Goal: Information Seeking & Learning: Learn about a topic

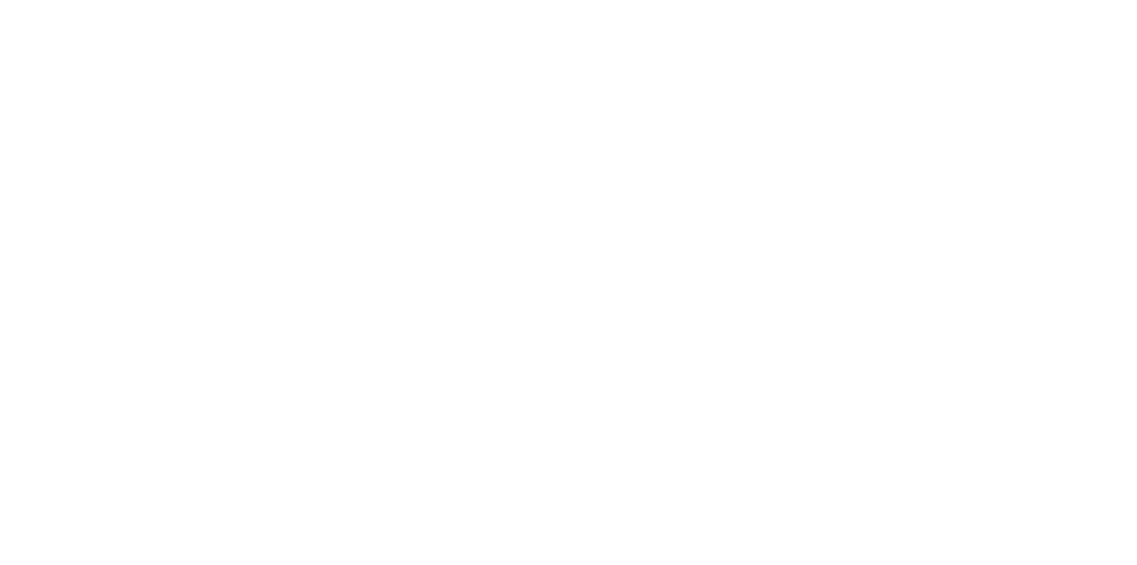
select select "+971"
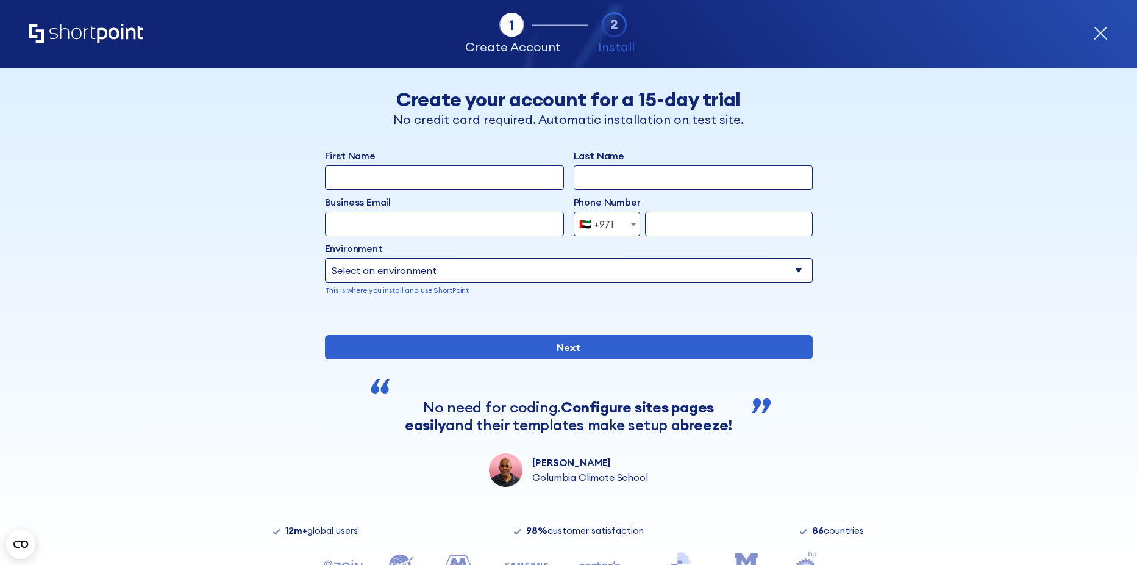
click at [120, 24] on icon "Home" at bounding box center [85, 34] width 113 height 20
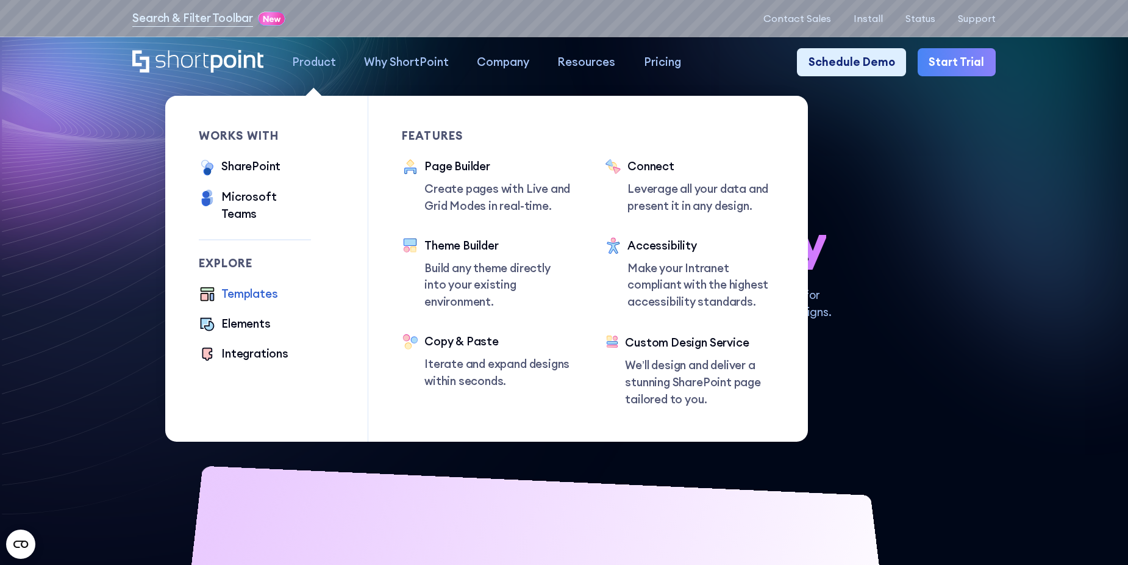
click at [242, 285] on div "Templates" at bounding box center [249, 293] width 56 height 17
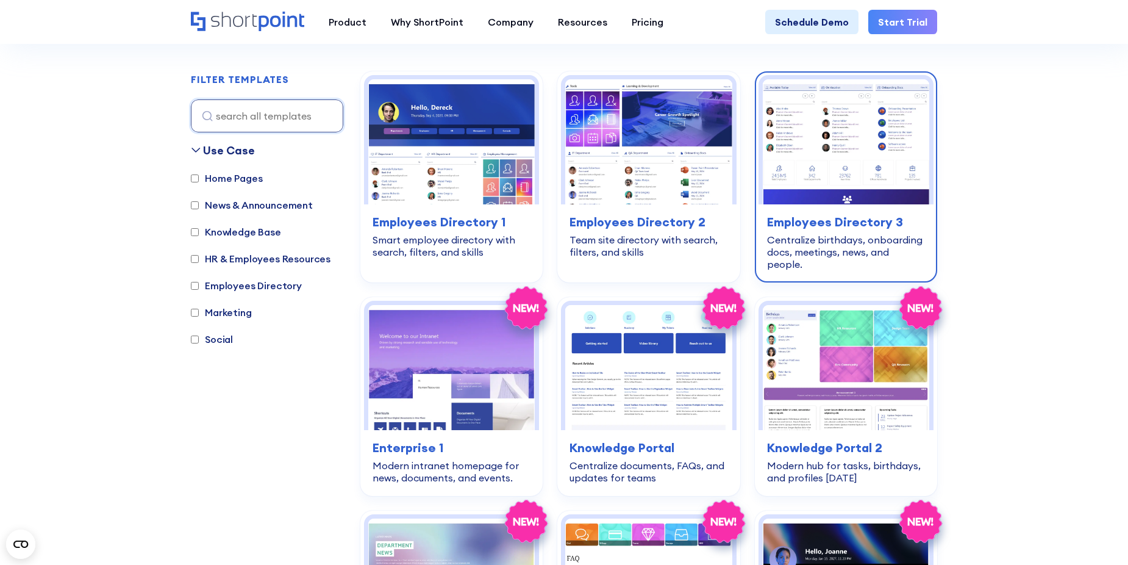
scroll to position [366, 0]
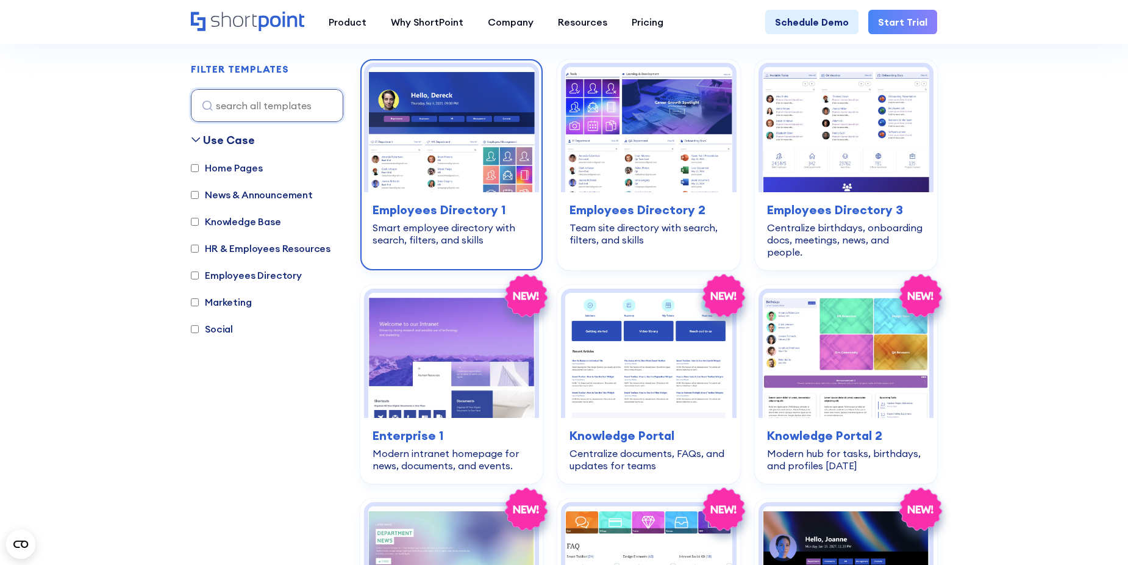
drag, startPoint x: 348, startPoint y: 199, endPoint x: 422, endPoint y: 213, distance: 75.1
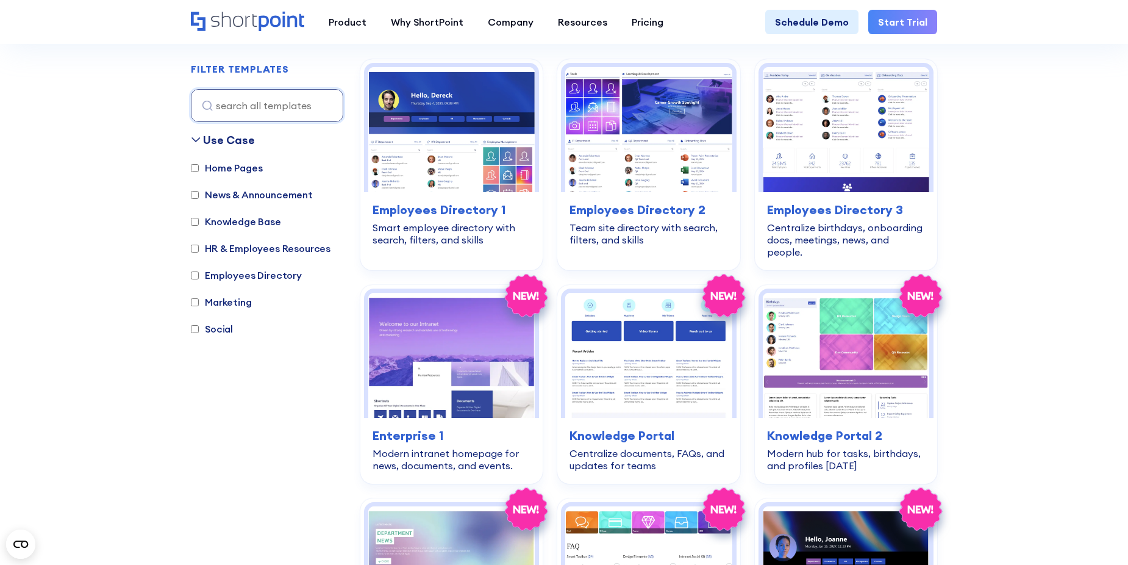
drag, startPoint x: 422, startPoint y: 213, endPoint x: 332, endPoint y: 395, distance: 202.9
click at [332, 395] on div "Use Case Home Pages News & Announcement Knowledge Base HR & Employees Resources…" at bounding box center [267, 323] width 152 height 382
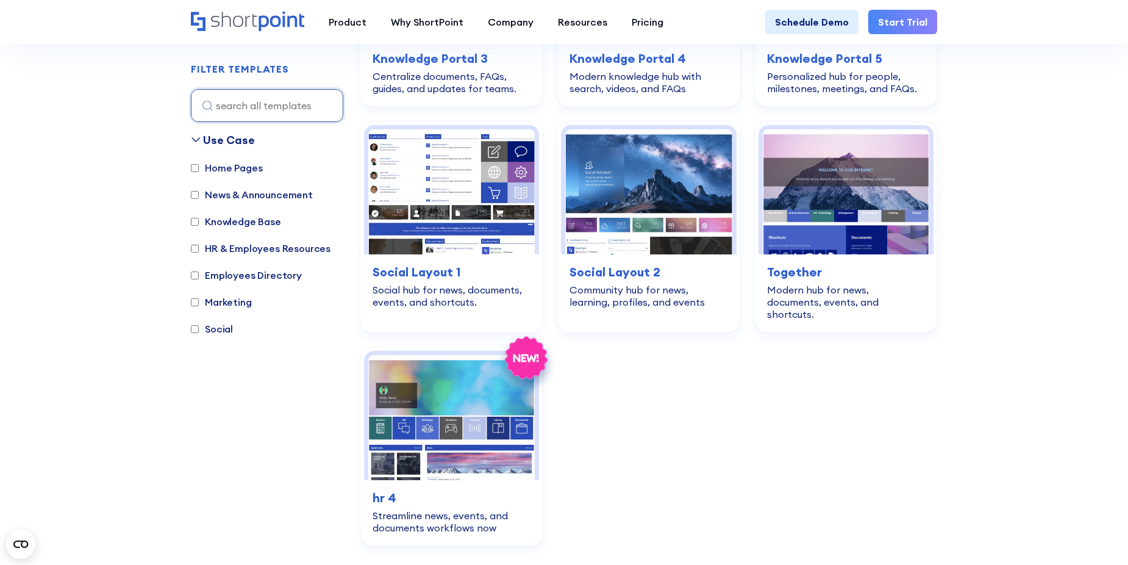
scroll to position [976, 0]
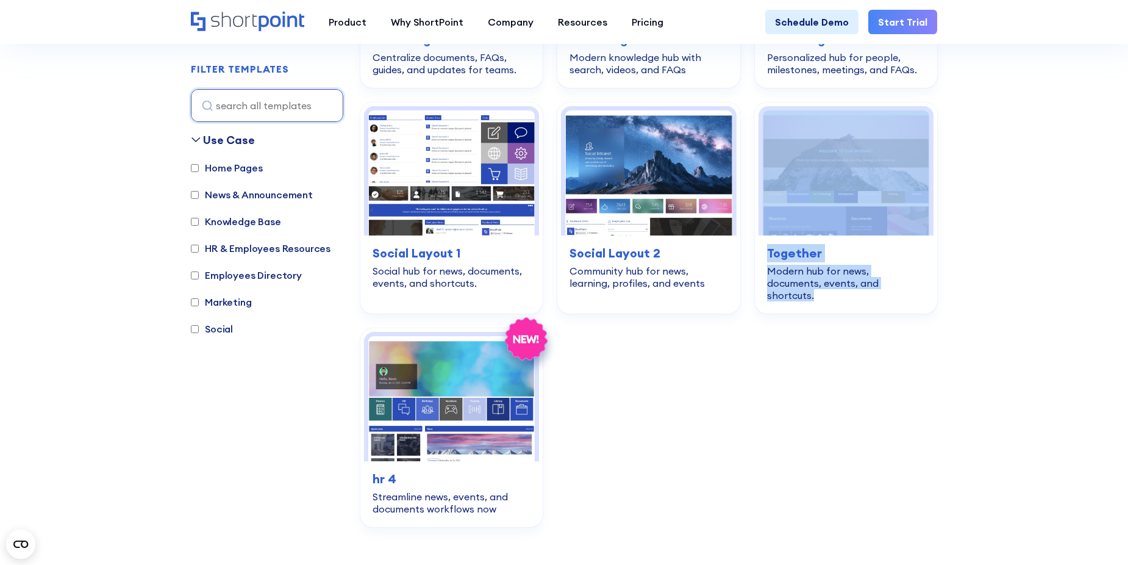
drag, startPoint x: 898, startPoint y: 499, endPoint x: 761, endPoint y: 406, distance: 166.1
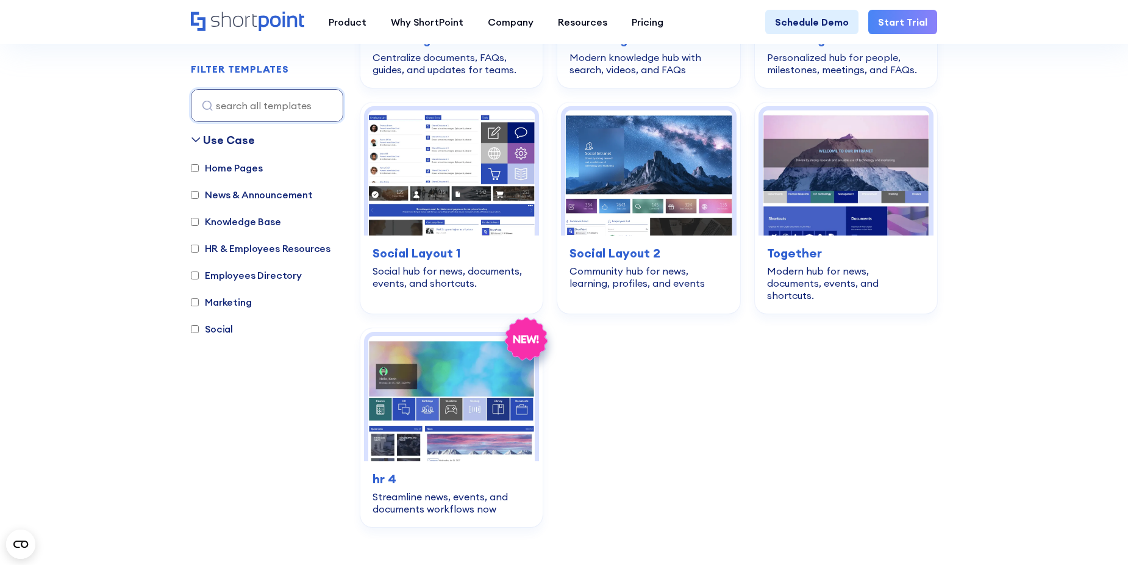
drag, startPoint x: 761, startPoint y: 406, endPoint x: 550, endPoint y: 518, distance: 238.2
click at [551, 518] on div "employees-directory Employees Directory 1 Smart employee directory with search,…" at bounding box center [648, 2] width 577 height 1107
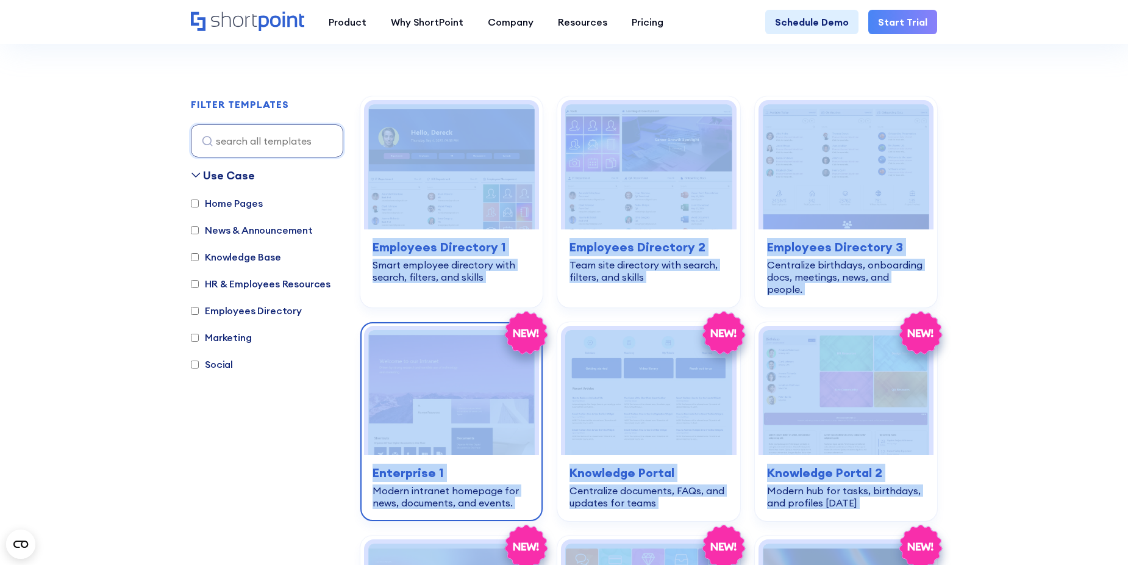
scroll to position [305, 0]
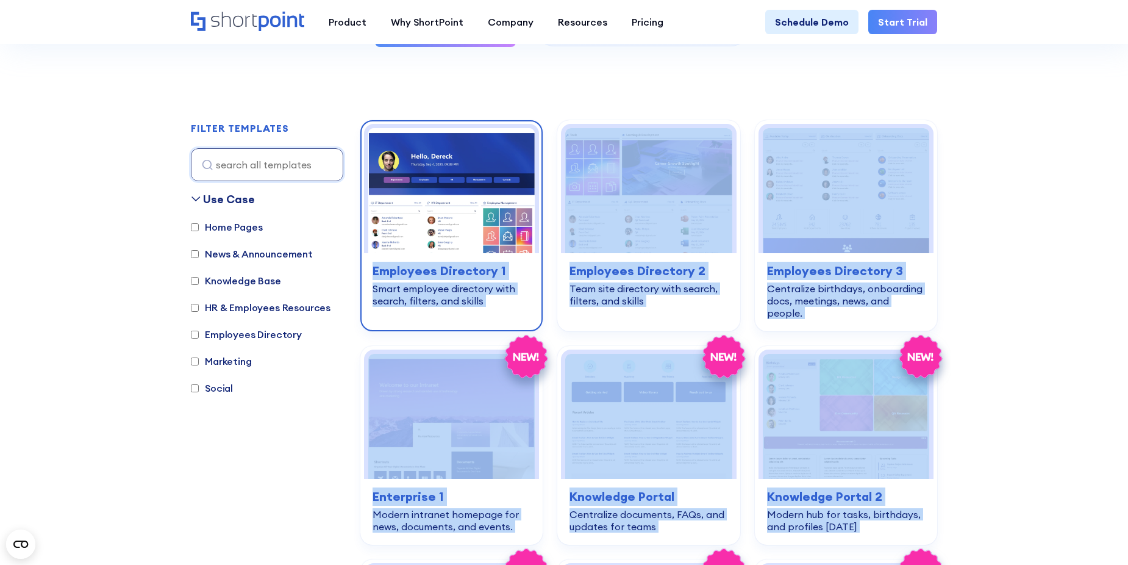
drag, startPoint x: 523, startPoint y: 541, endPoint x: 373, endPoint y: 268, distance: 311.5
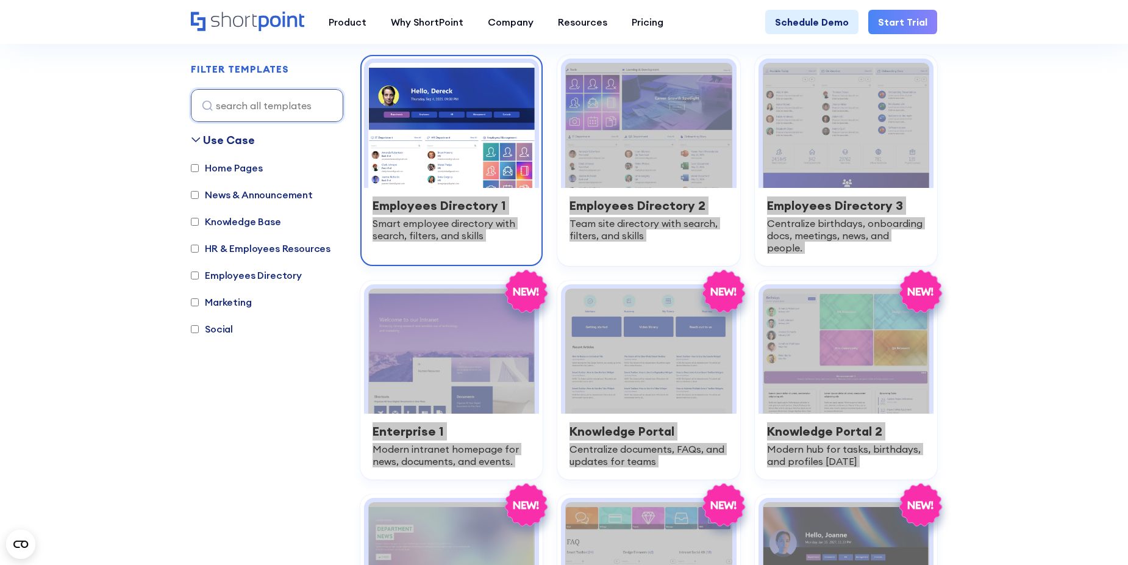
scroll to position [366, 0]
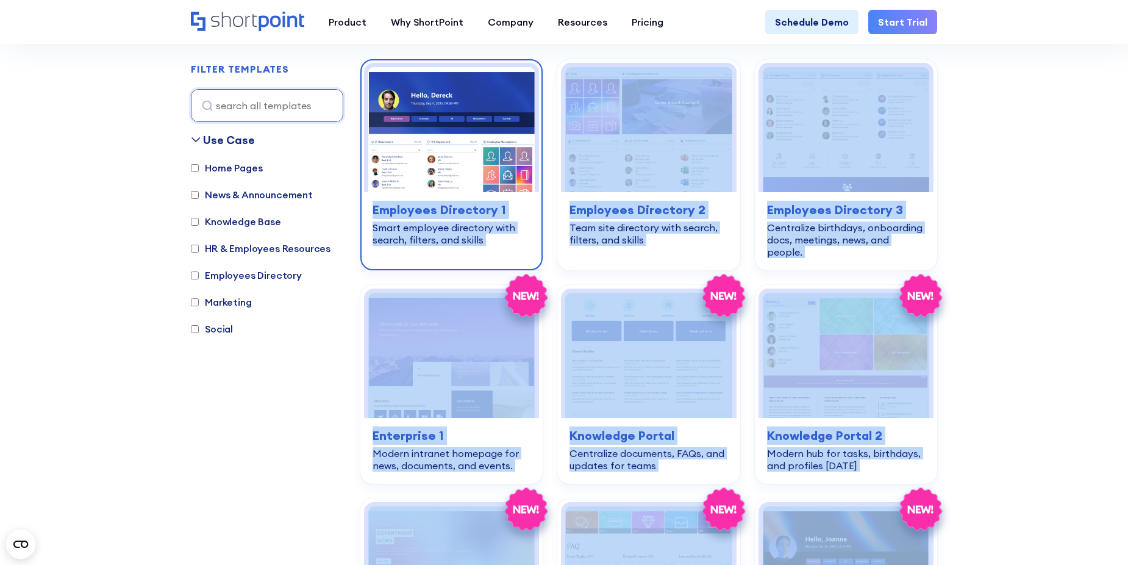
copy main "Employees Directory 1 Smart employee directory with search, filters, and skills…"
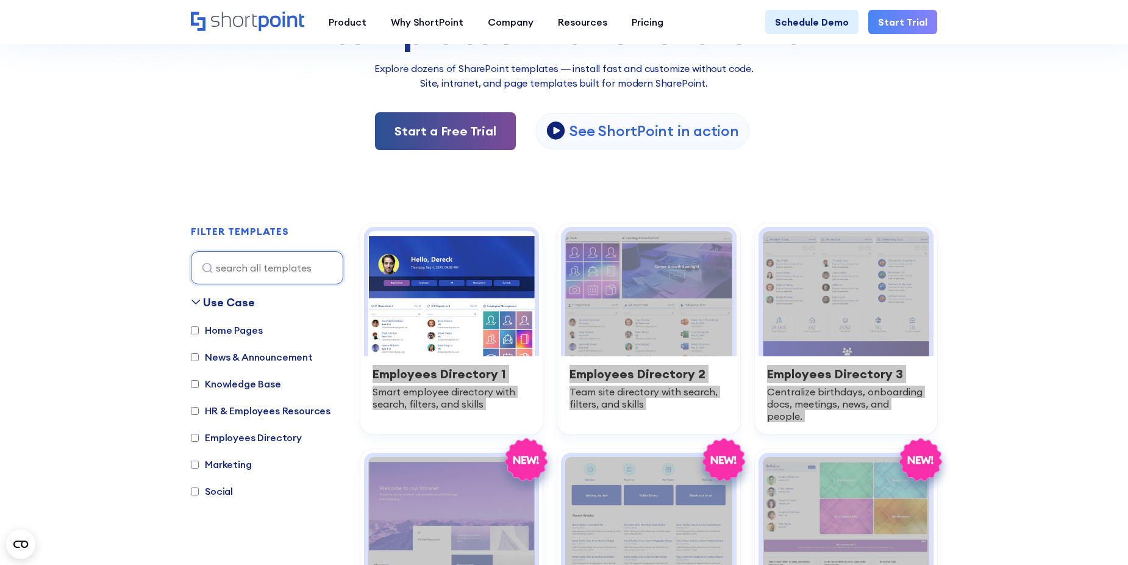
scroll to position [183, 0]
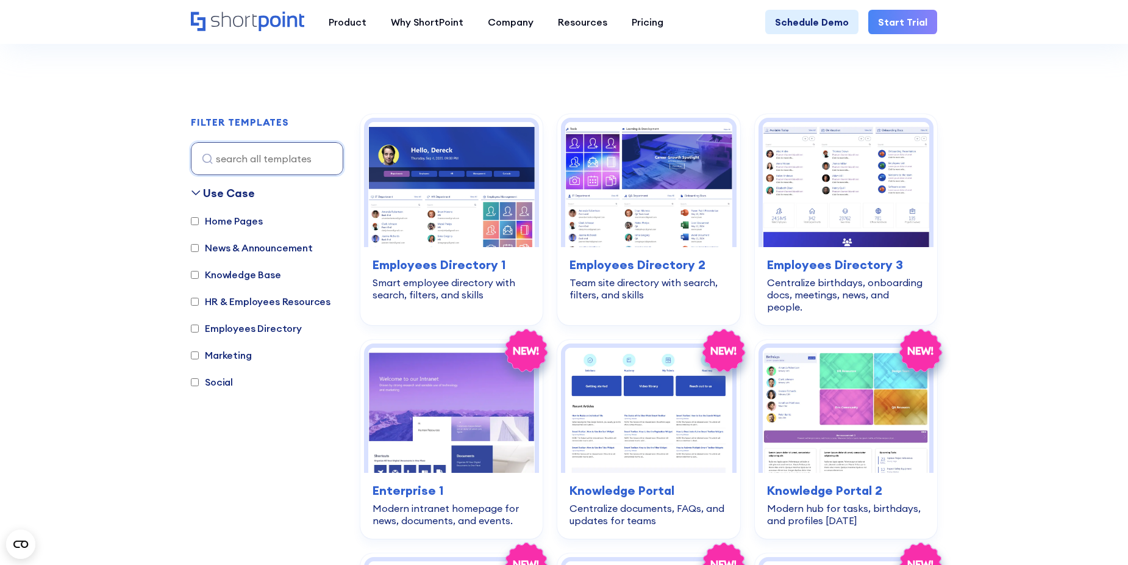
scroll to position [366, 0]
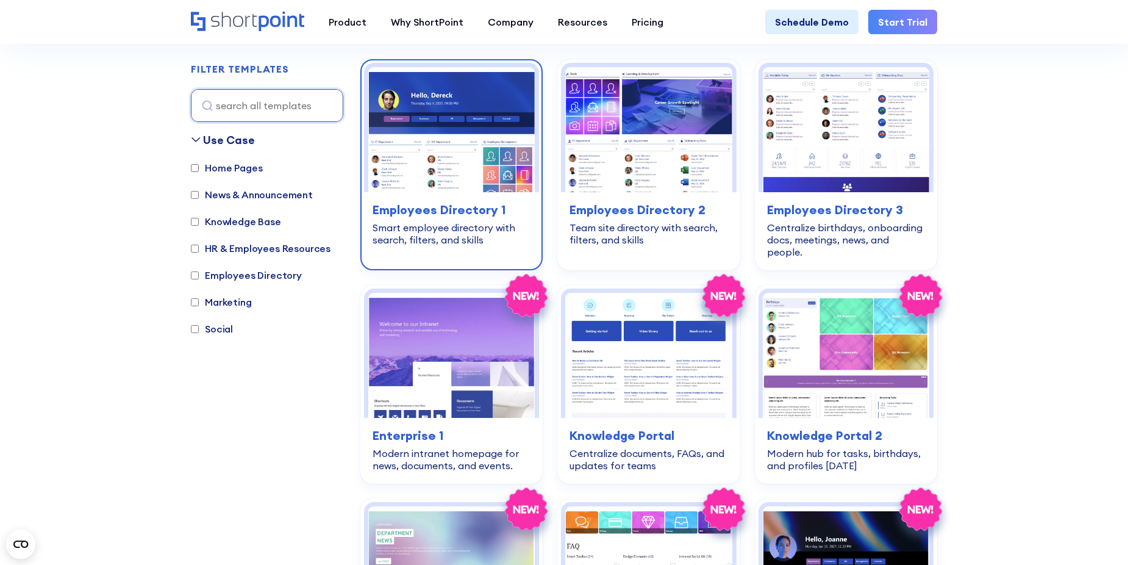
click at [446, 218] on h3 "Employees Directory 1" at bounding box center [452, 210] width 158 height 18
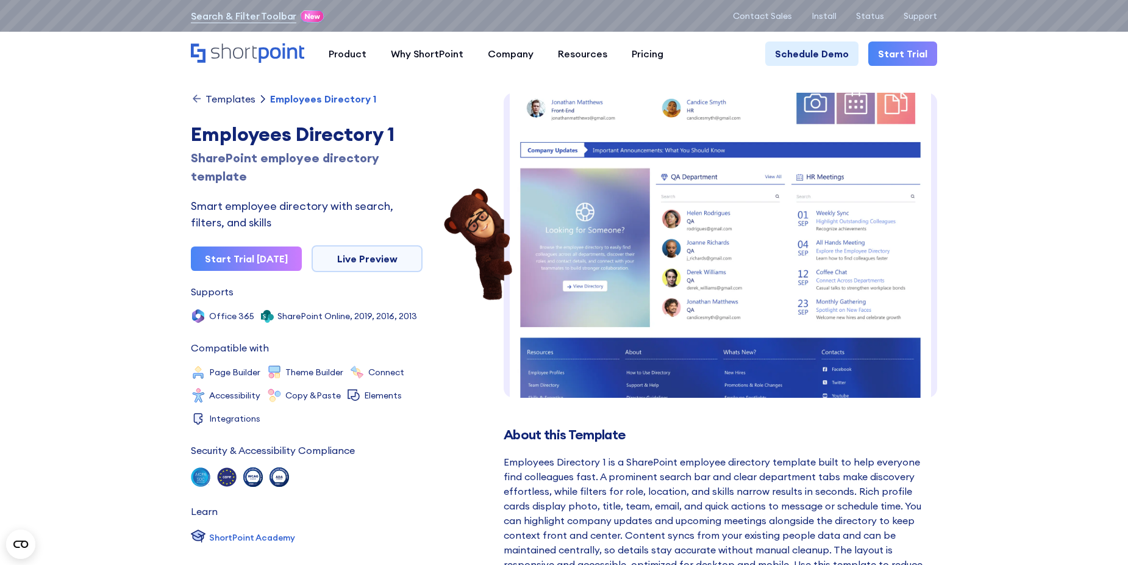
scroll to position [305, 0]
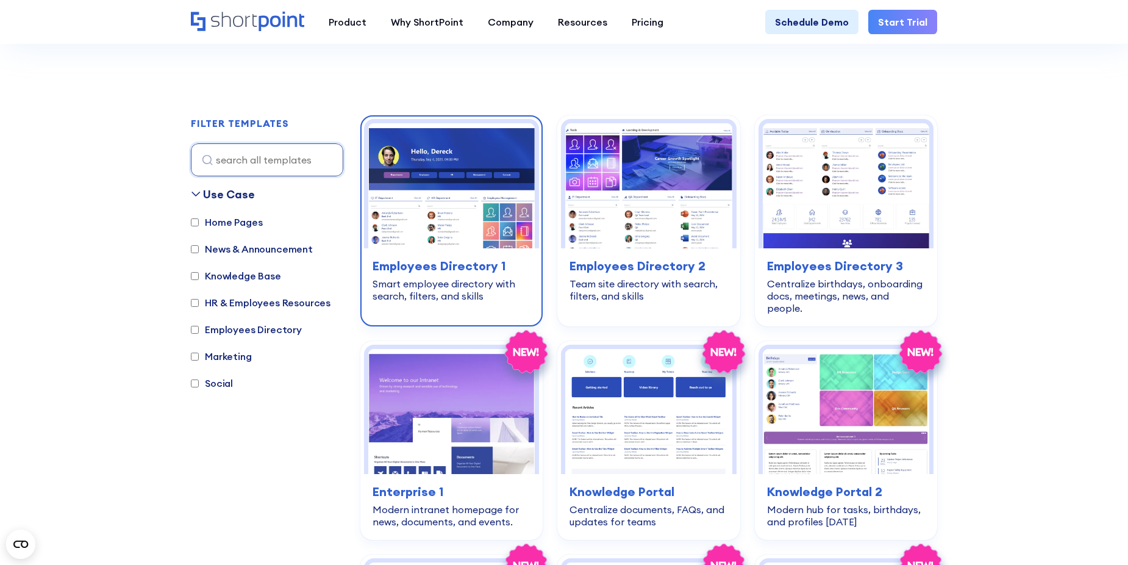
scroll to position [305, 0]
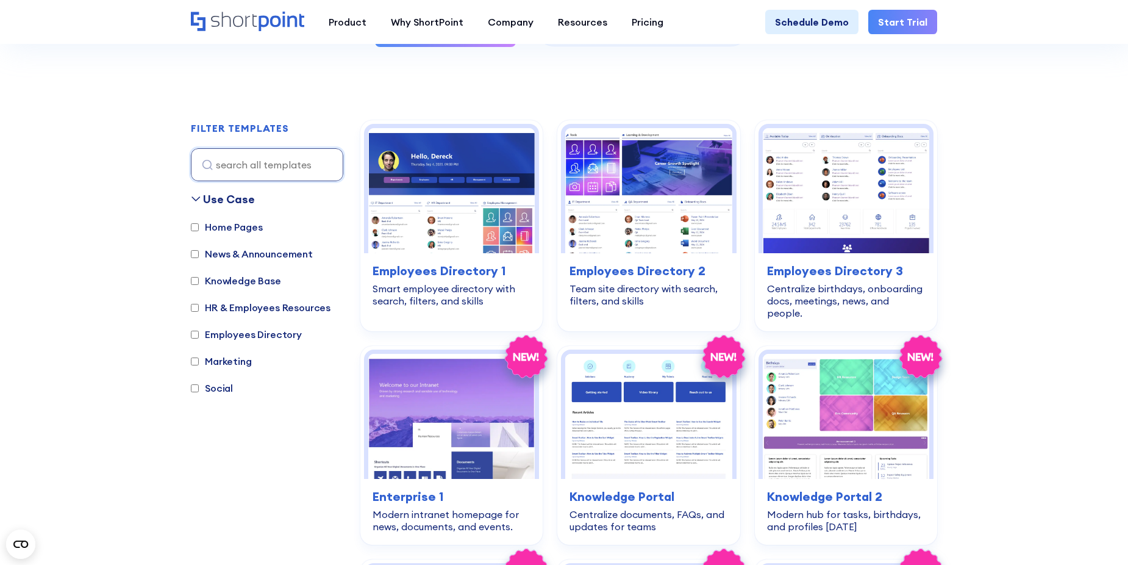
click at [227, 234] on label "Home Pages" at bounding box center [226, 227] width 71 height 15
click at [199, 231] on input "Home Pages" at bounding box center [195, 227] width 8 height 8
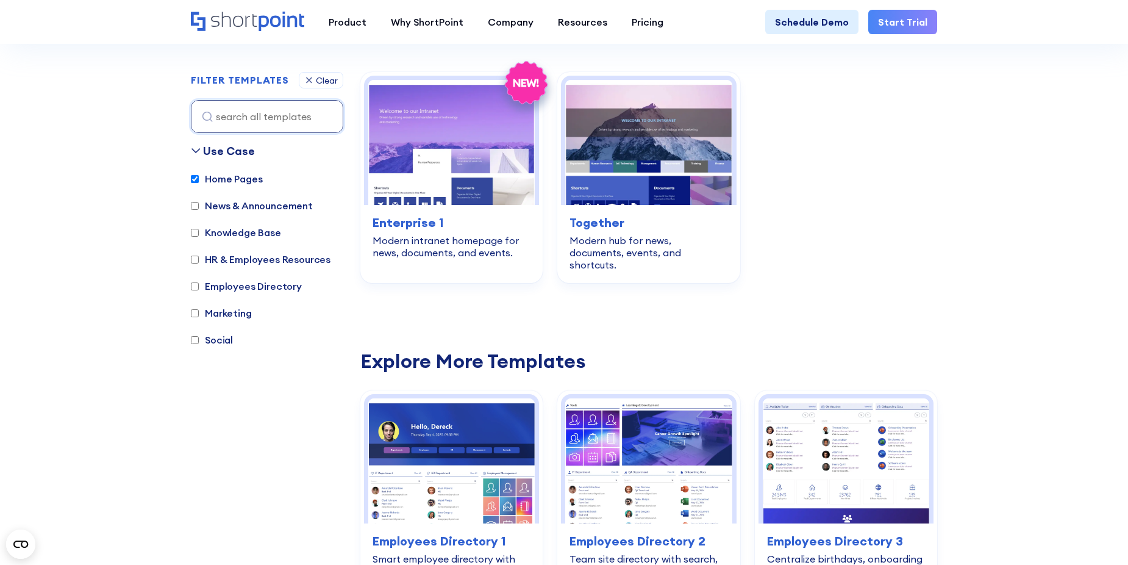
scroll to position [364, 0]
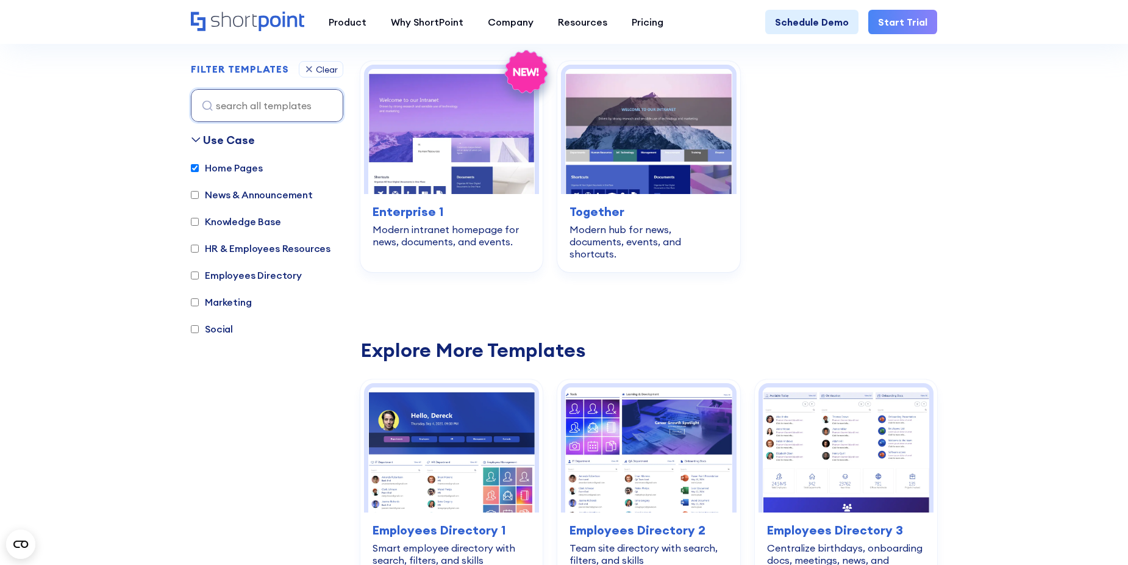
click at [235, 166] on label "Home Pages" at bounding box center [226, 167] width 71 height 15
click at [199, 166] on input "Home Pages" at bounding box center [195, 168] width 8 height 8
checkbox input "false"
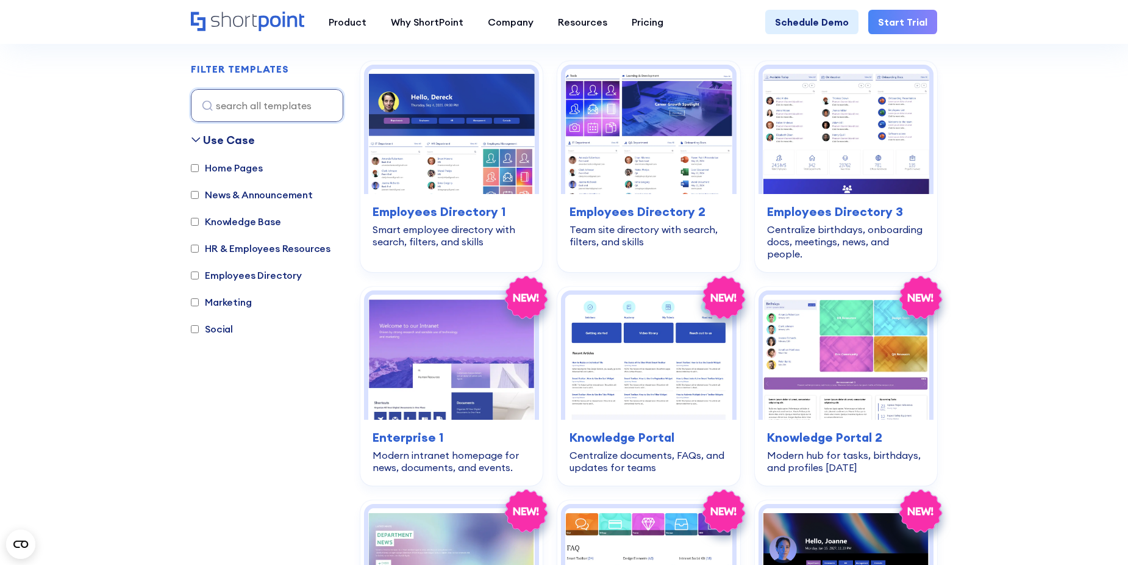
click at [227, 199] on label "News & Announcement" at bounding box center [252, 194] width 122 height 15
click at [199, 199] on input "News & Announcement" at bounding box center [195, 195] width 8 height 8
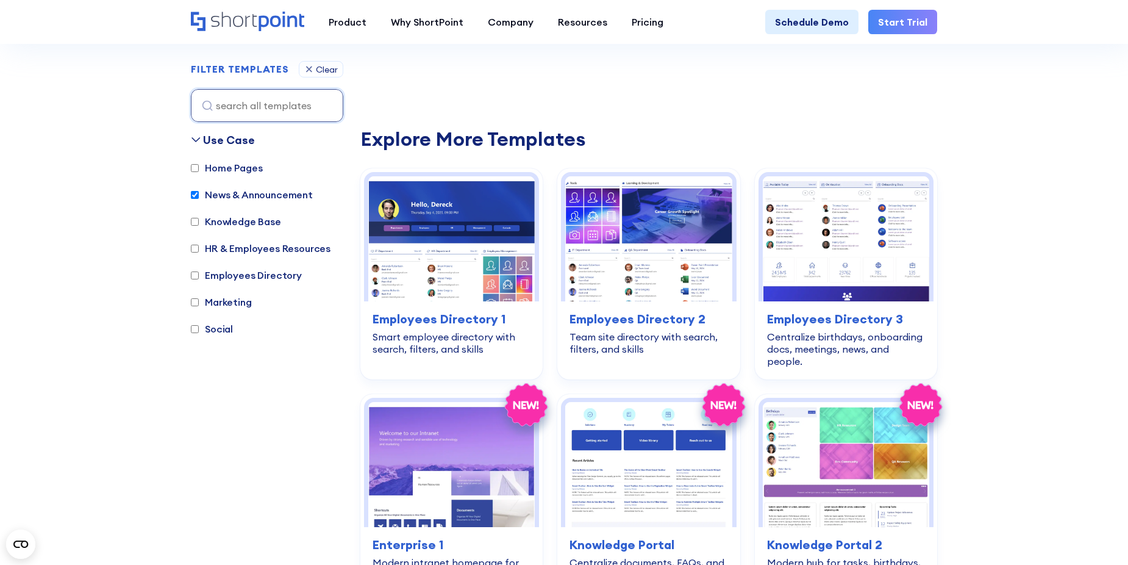
click at [226, 199] on label "News & Announcement" at bounding box center [252, 194] width 122 height 15
click at [199, 199] on input "News & Announcement" at bounding box center [195, 195] width 8 height 8
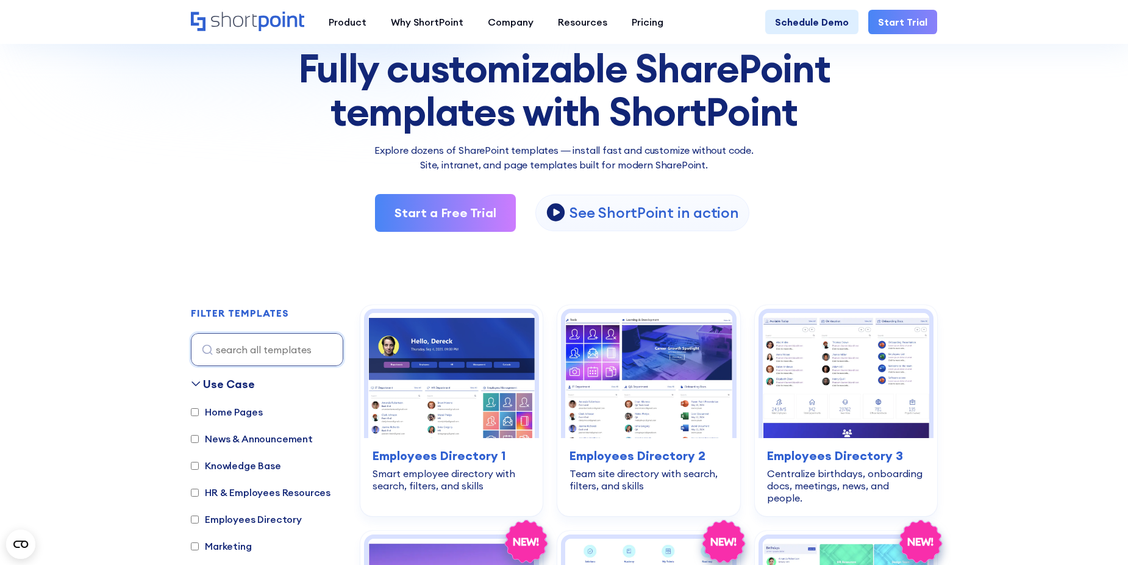
click at [242, 441] on label "News & Announcement" at bounding box center [252, 438] width 122 height 15
click at [199, 441] on input "News & Announcement" at bounding box center [195, 439] width 8 height 8
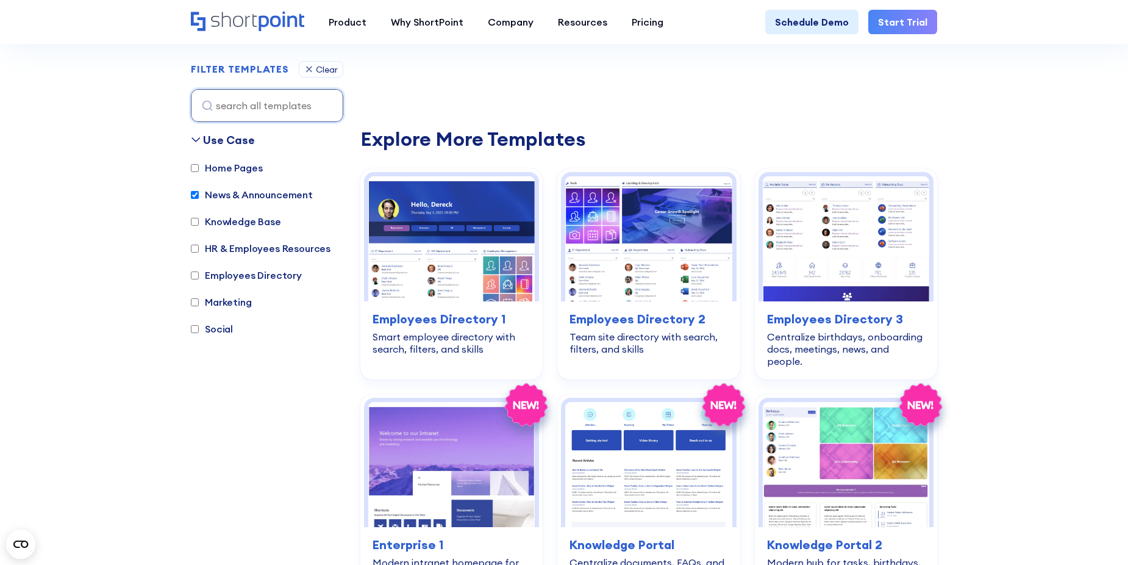
click at [242, 201] on label "News & Announcement" at bounding box center [252, 194] width 122 height 15
click at [199, 199] on input "News & Announcement" at bounding box center [195, 195] width 8 height 8
checkbox input "false"
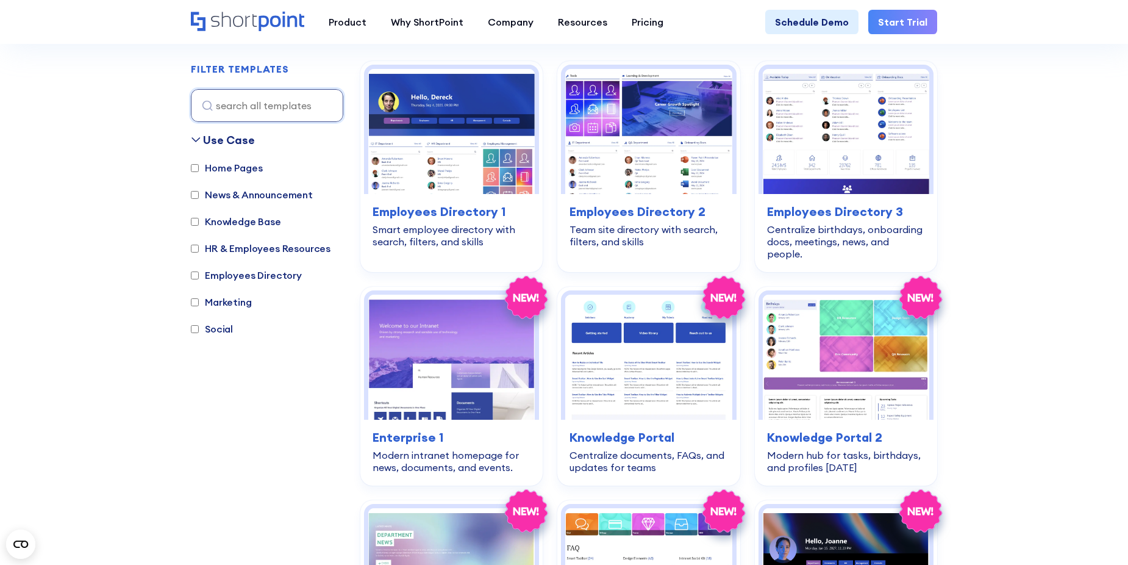
click at [227, 254] on label "HR & Employees Resources" at bounding box center [261, 248] width 140 height 15
click at [199, 252] on input "HR & Employees Resources" at bounding box center [195, 249] width 8 height 8
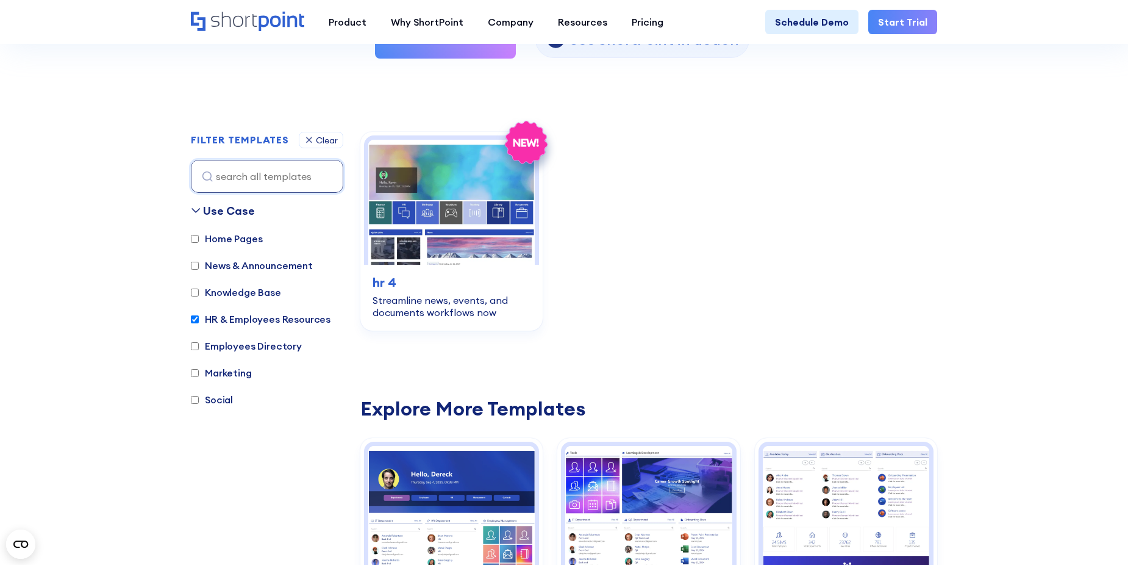
scroll to position [242, 0]
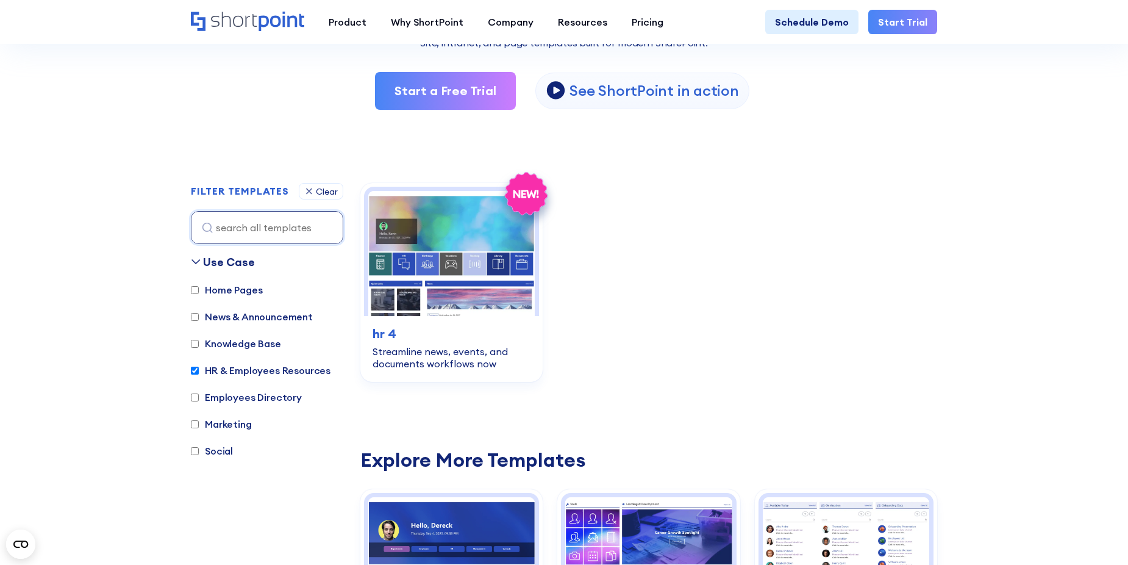
click at [218, 368] on label "HR & Employees Resources" at bounding box center [261, 370] width 140 height 15
click at [199, 368] on input "HR & Employees Resources" at bounding box center [195, 371] width 8 height 8
checkbox input "false"
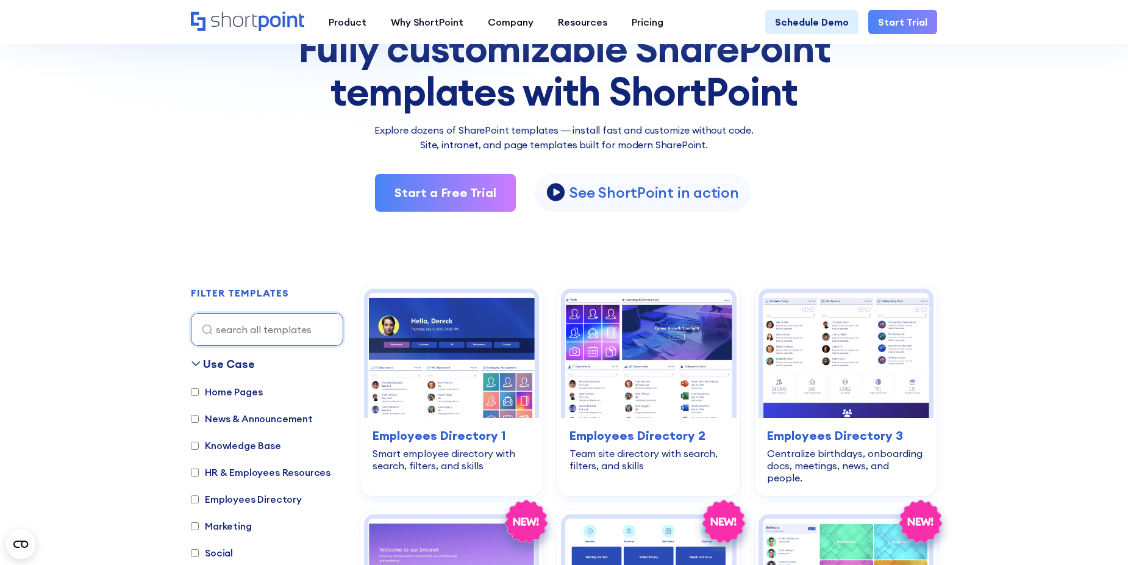
scroll to position [120, 0]
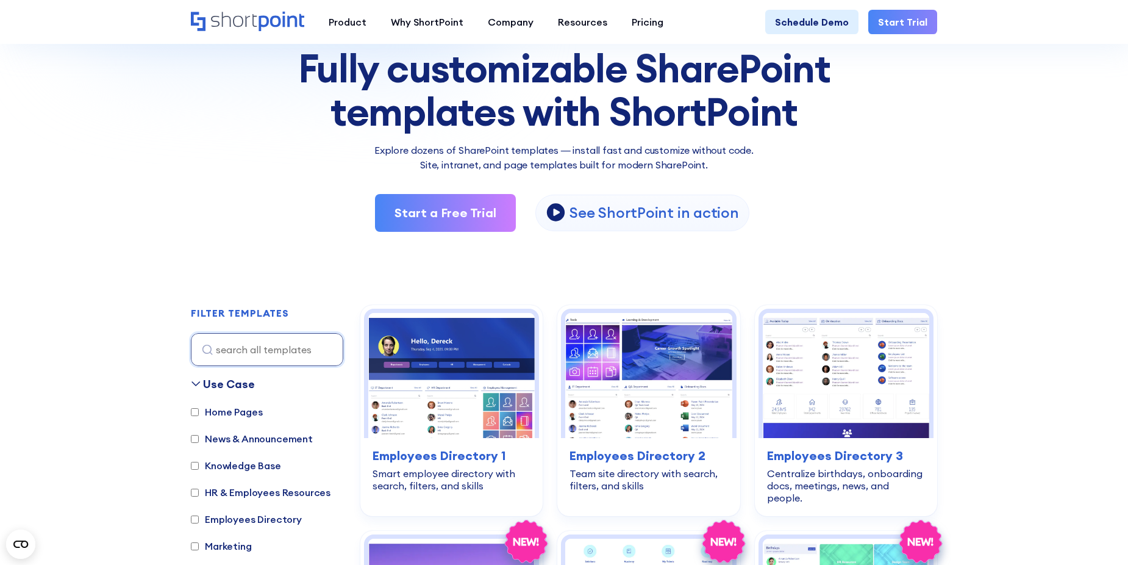
click at [277, 77] on div "Fully customizable SharePoint templates with ShortPoint" at bounding box center [564, 90] width 746 height 86
